Goal: Task Accomplishment & Management: Use online tool/utility

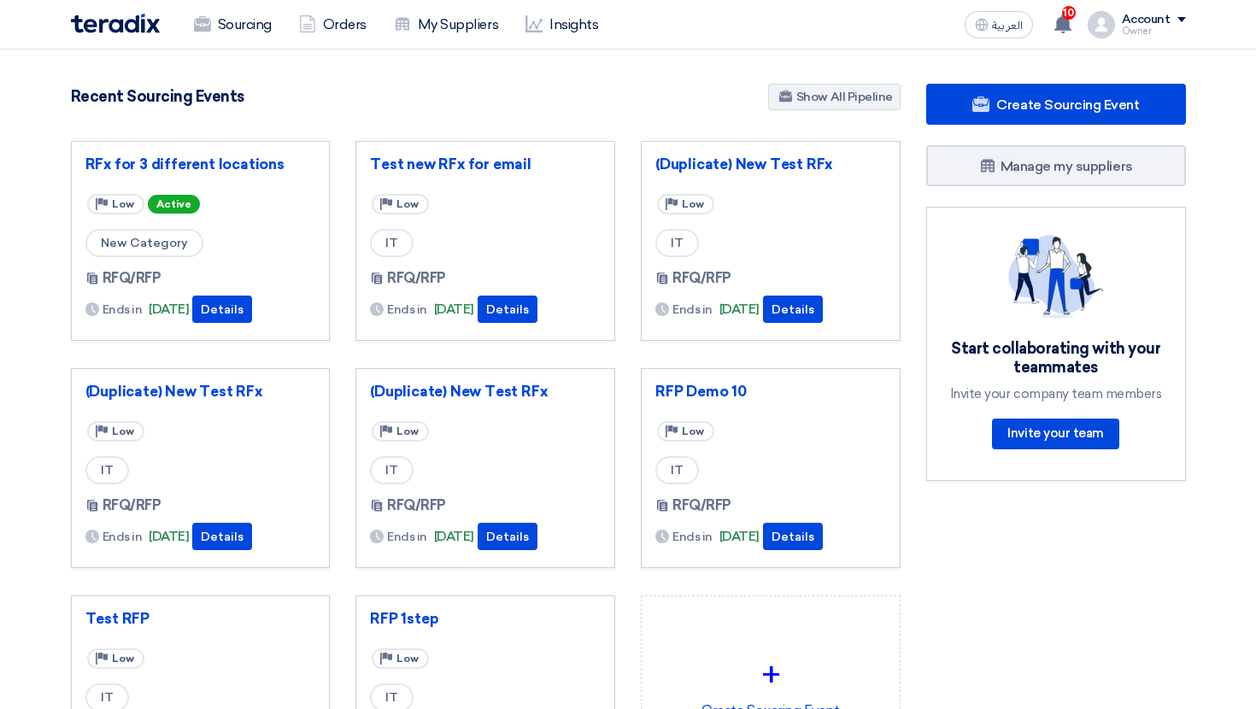
click at [214, 43] on div "Sourcing Orders My Suppliers Insights العربية ع 10 Good News, TBAT Solutions ha…" at bounding box center [628, 24] width 1141 height 49
click at [195, 155] on div "RFx for 3 different locations Priority Low Active New Category RFQ/RFP Ends in" at bounding box center [201, 241] width 260 height 200
click at [213, 36] on link "Sourcing" at bounding box center [232, 25] width 105 height 38
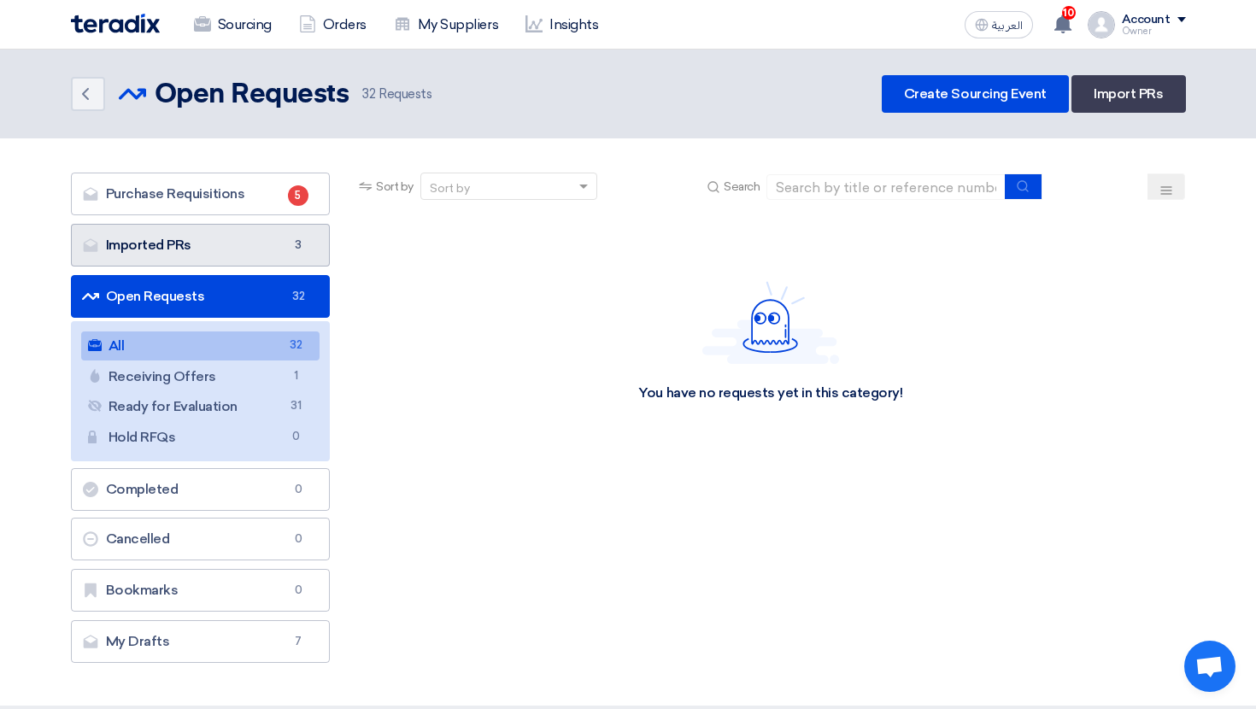
click at [269, 249] on link "Imported PRs Imported PRs 3" at bounding box center [201, 245] width 260 height 43
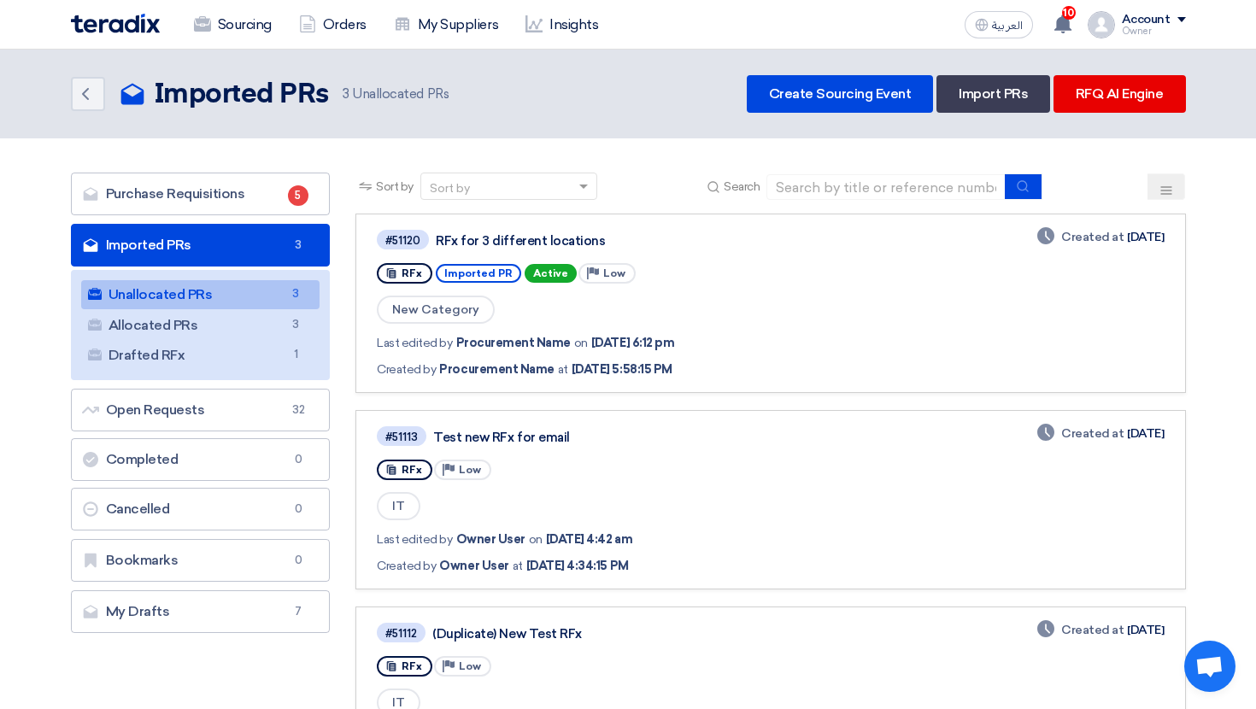
click at [282, 289] on link "Unallocated PRs Unallocated PRs 3" at bounding box center [200, 294] width 239 height 29
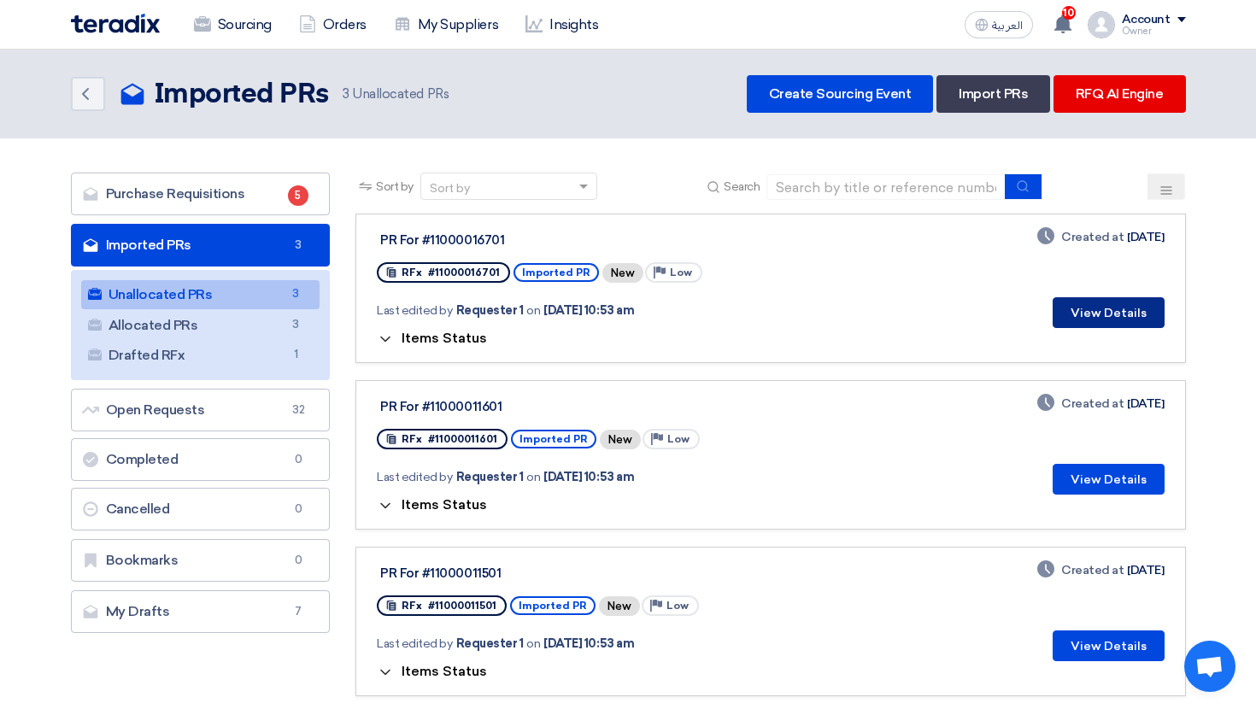
click at [1102, 319] on button "View Details" at bounding box center [1109, 312] width 112 height 31
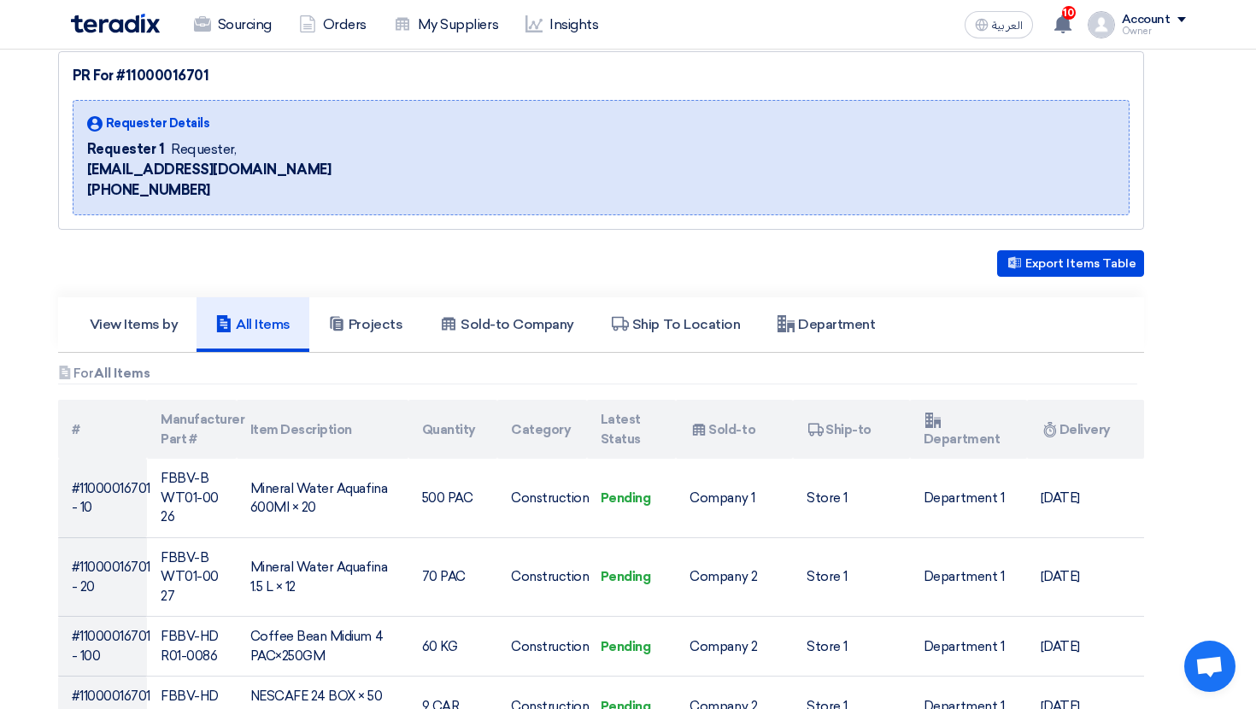
scroll to position [99, 0]
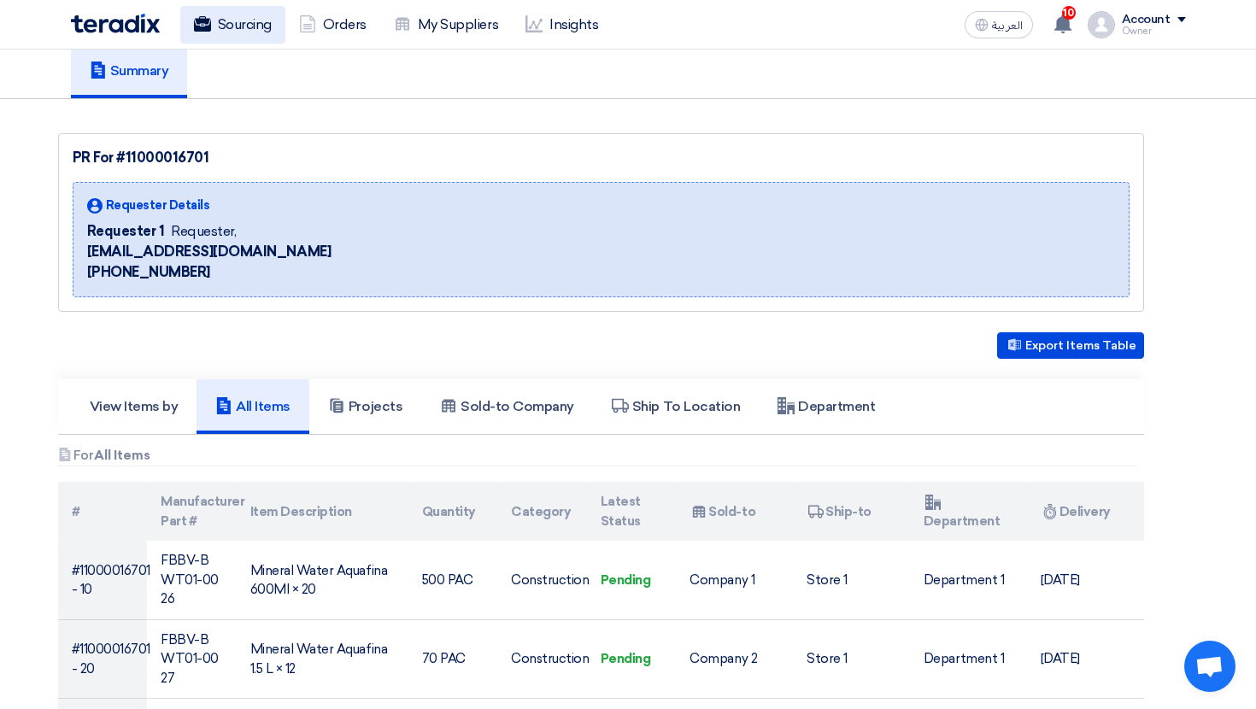
click at [235, 34] on link "Sourcing" at bounding box center [232, 25] width 105 height 38
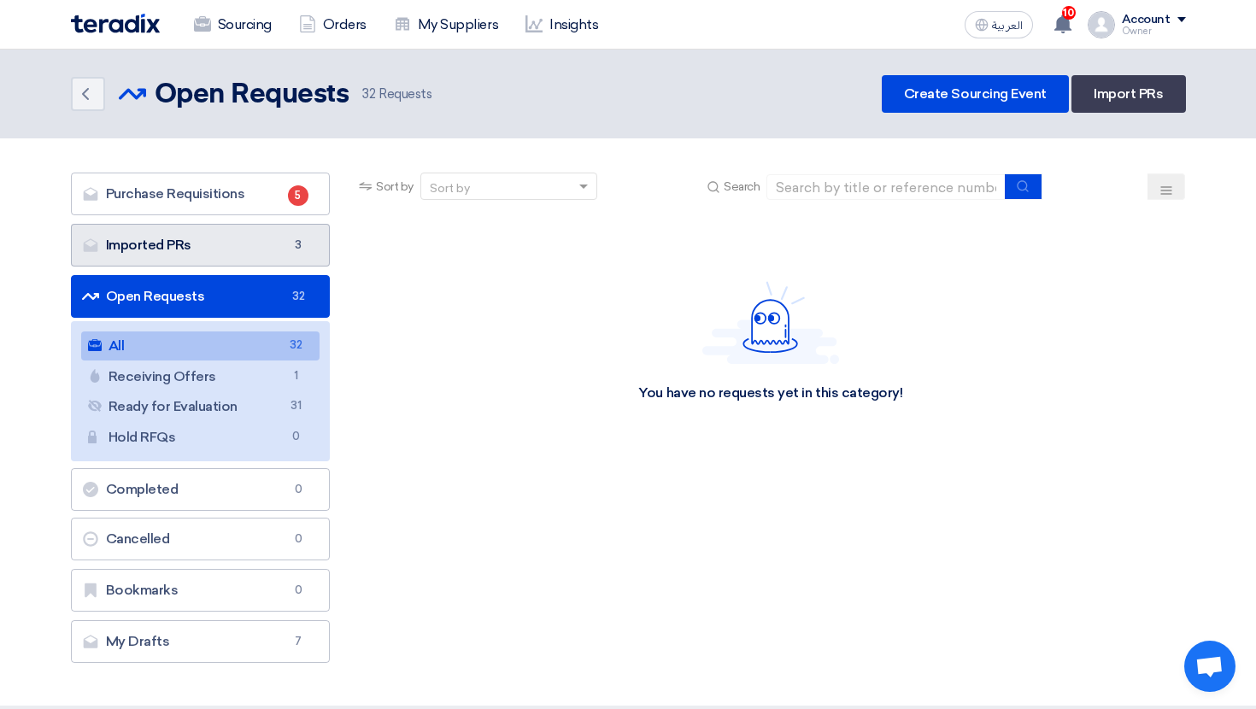
click at [290, 238] on span "3" at bounding box center [298, 245] width 21 height 17
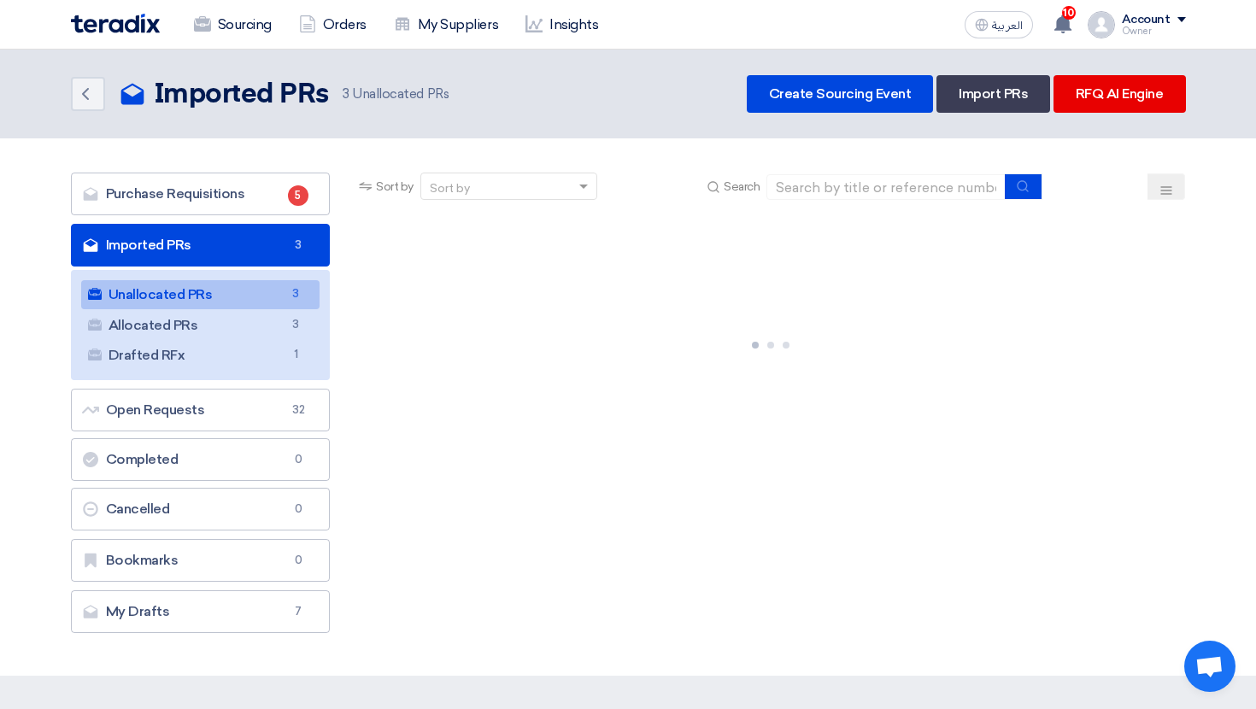
click at [1140, 72] on header "Back Imported PRs Imported PRs 3" at bounding box center [628, 94] width 1256 height 89
click at [1139, 80] on link "RFQ AI Engine" at bounding box center [1120, 94] width 132 height 38
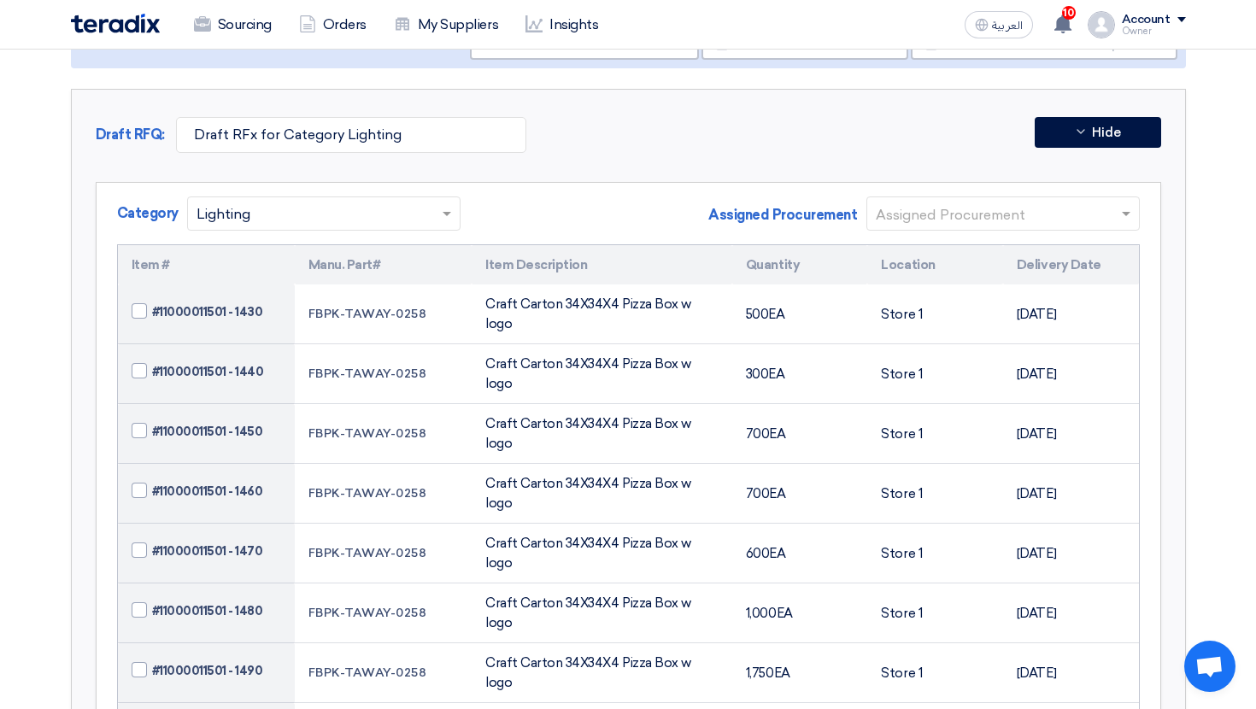
scroll to position [297, 0]
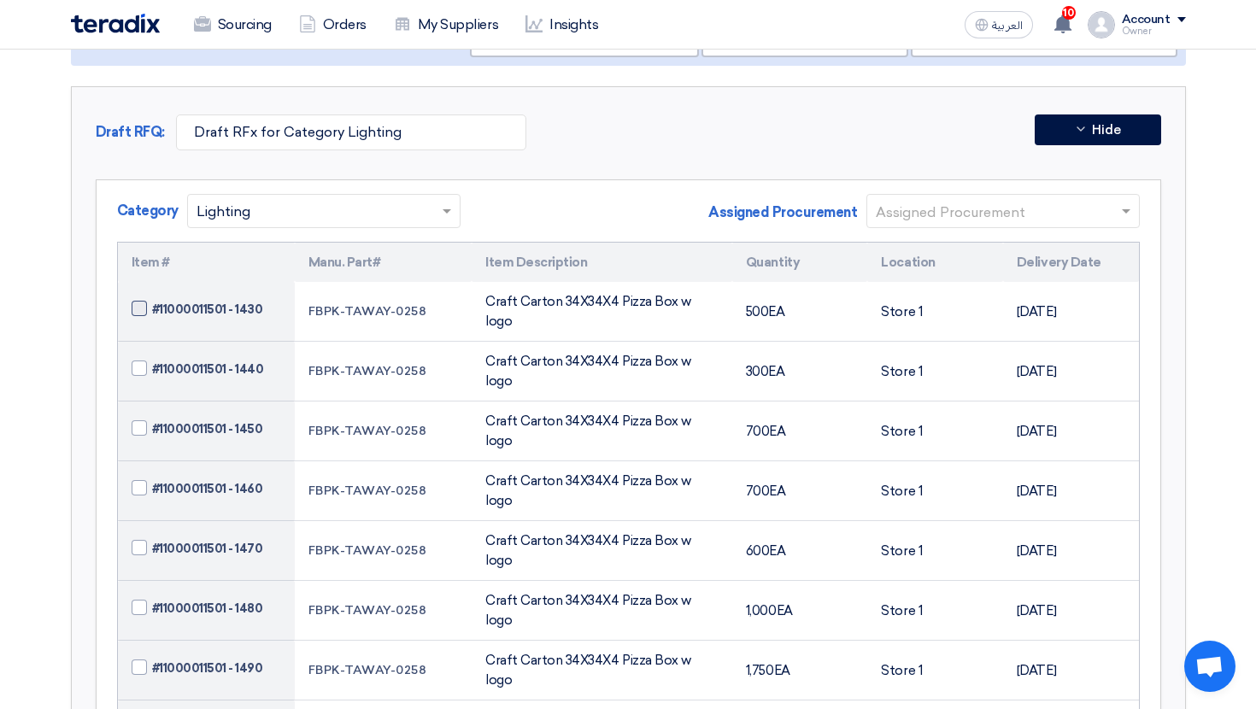
click at [138, 301] on span at bounding box center [139, 308] width 15 height 15
click at [152, 299] on input "#11000011501 - 1430" at bounding box center [227, 309] width 150 height 27
checkbox input "true"
click at [138, 342] on td "#11000011501 - 1440" at bounding box center [206, 372] width 177 height 60
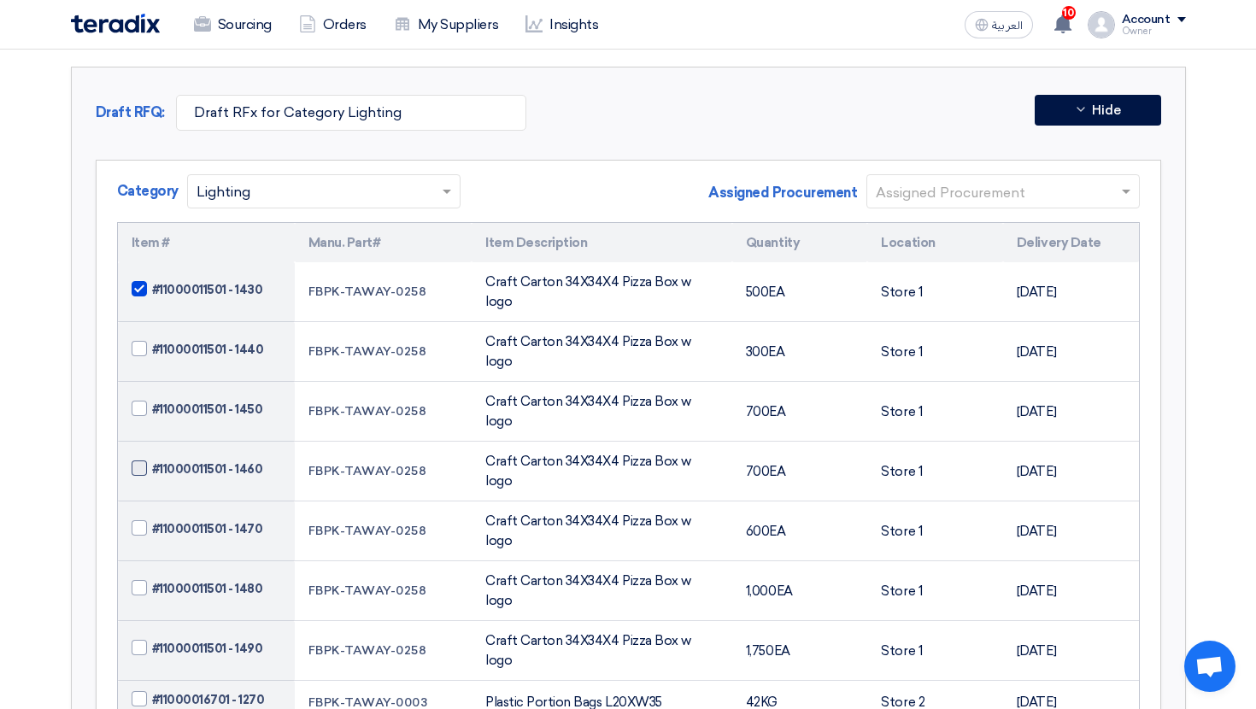
scroll to position [320, 0]
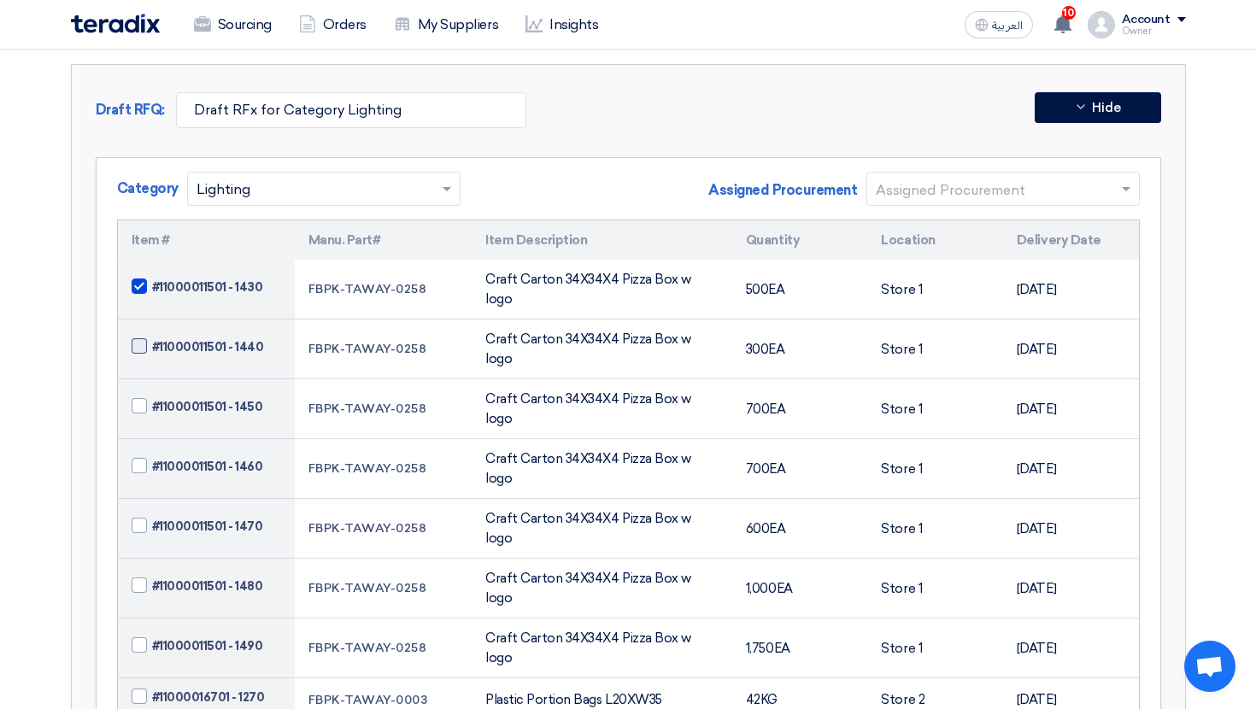
click at [138, 338] on span at bounding box center [139, 345] width 15 height 15
click at [152, 333] on input "#11000011501 - 1440" at bounding box center [227, 346] width 150 height 27
checkbox input "true"
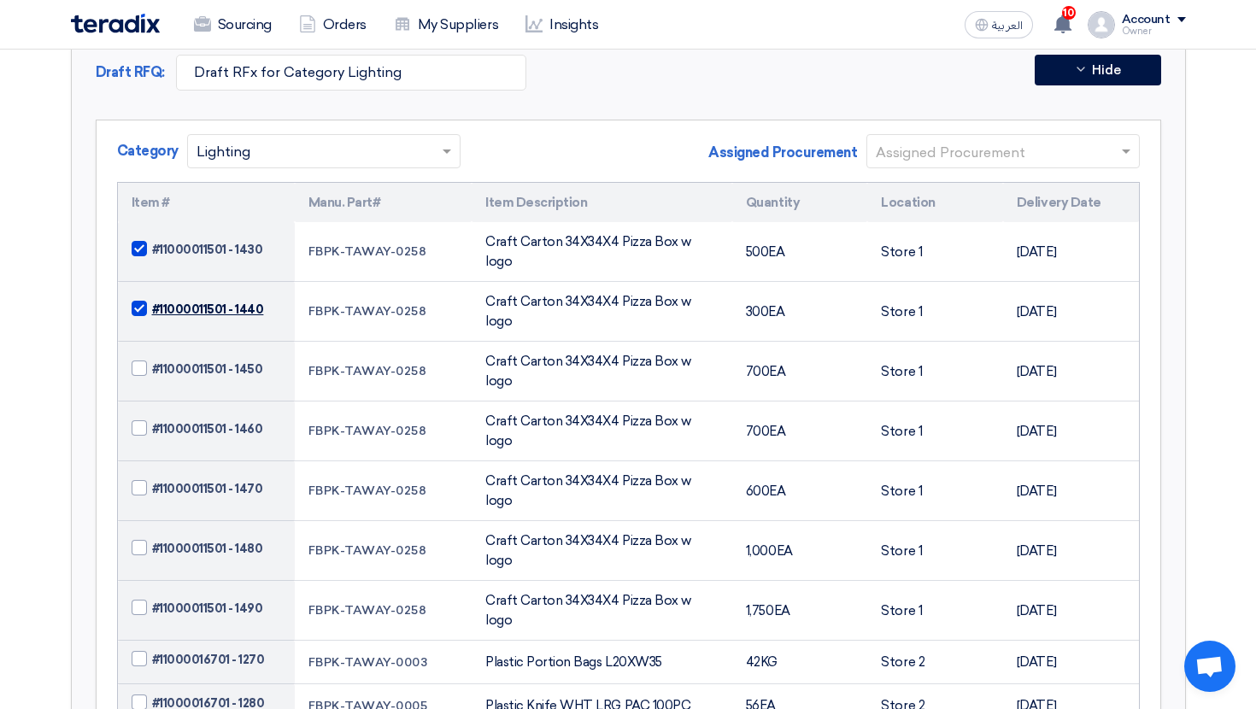
scroll to position [364, 0]
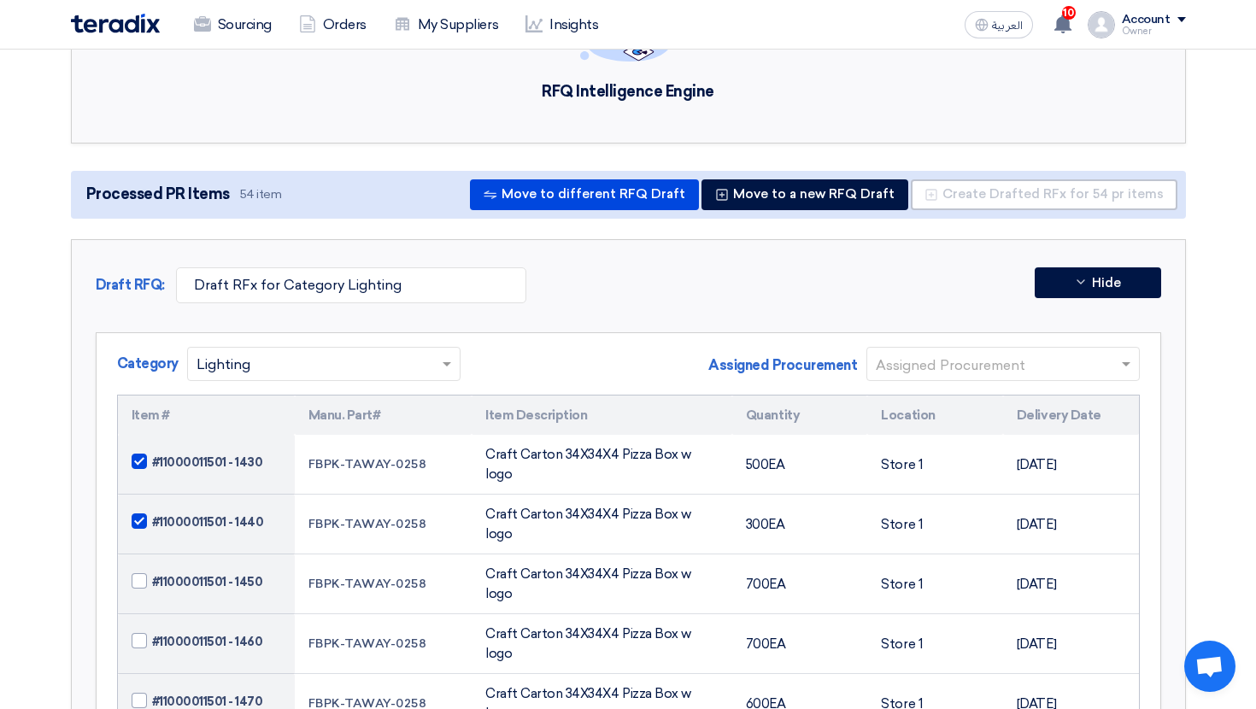
scroll to position [0, 0]
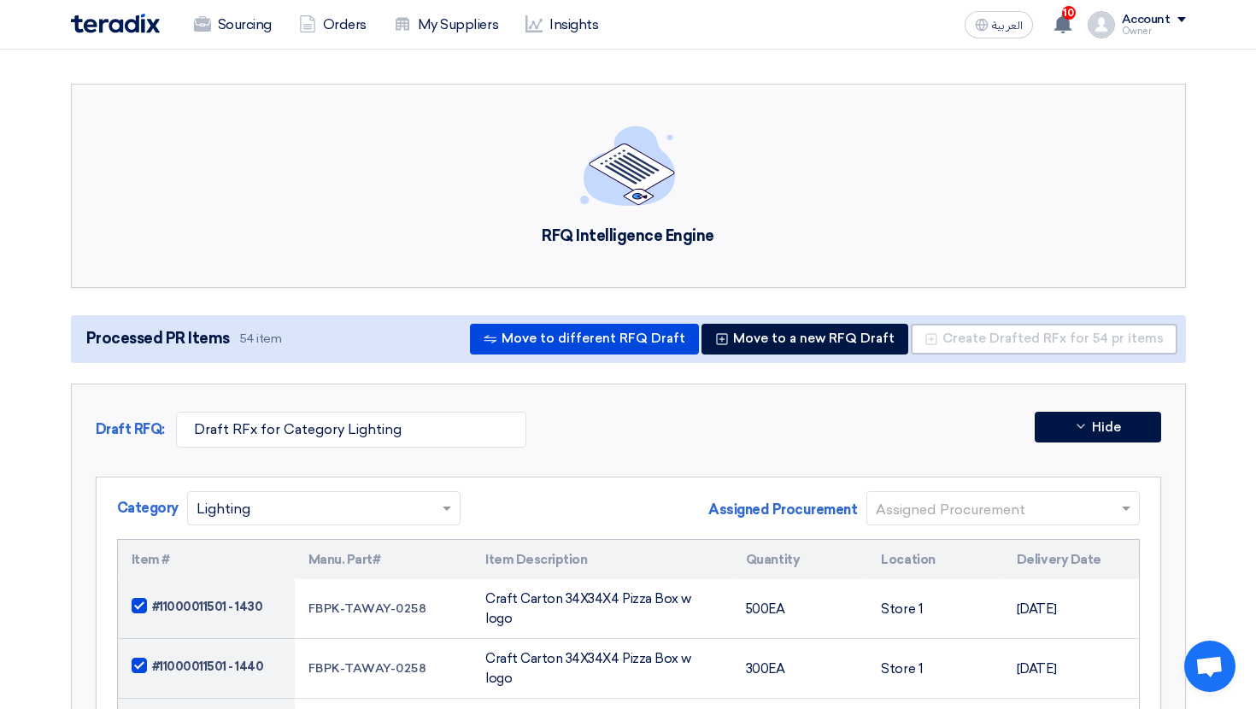
click at [135, 31] on img at bounding box center [115, 24] width 89 height 20
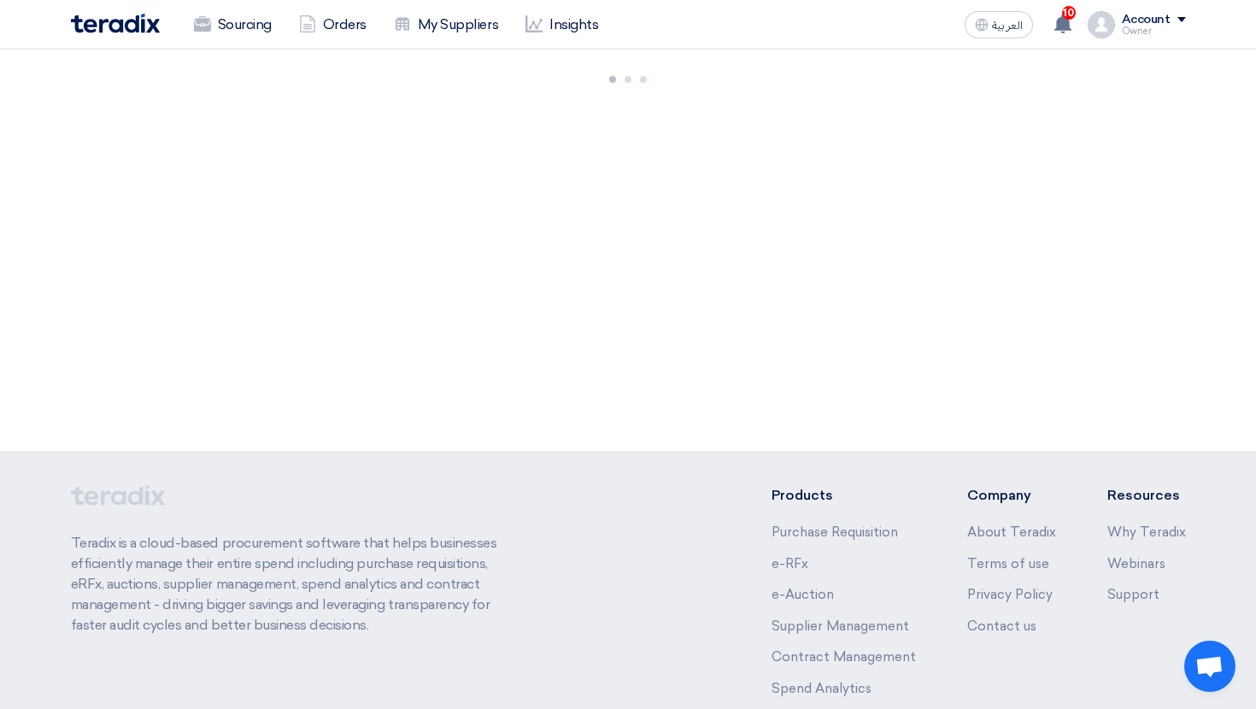
click at [304, 52] on div at bounding box center [628, 77] width 1256 height 54
click at [727, 185] on div at bounding box center [628, 251] width 1256 height 402
click at [744, 102] on div at bounding box center [628, 77] width 1256 height 54
click at [725, 99] on div at bounding box center [628, 77] width 1256 height 54
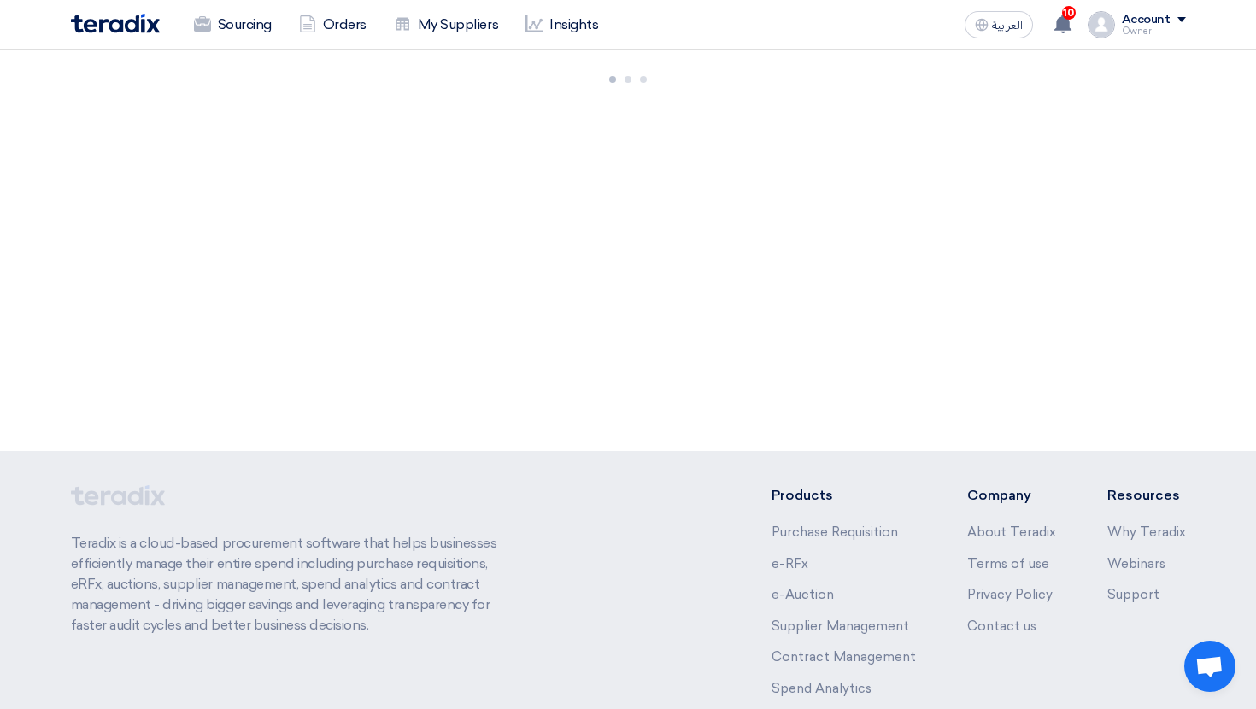
click at [271, 87] on div at bounding box center [628, 77] width 1256 height 54
click at [853, 115] on div at bounding box center [628, 251] width 1256 height 402
click at [262, 39] on link "Sourcing" at bounding box center [232, 25] width 105 height 38
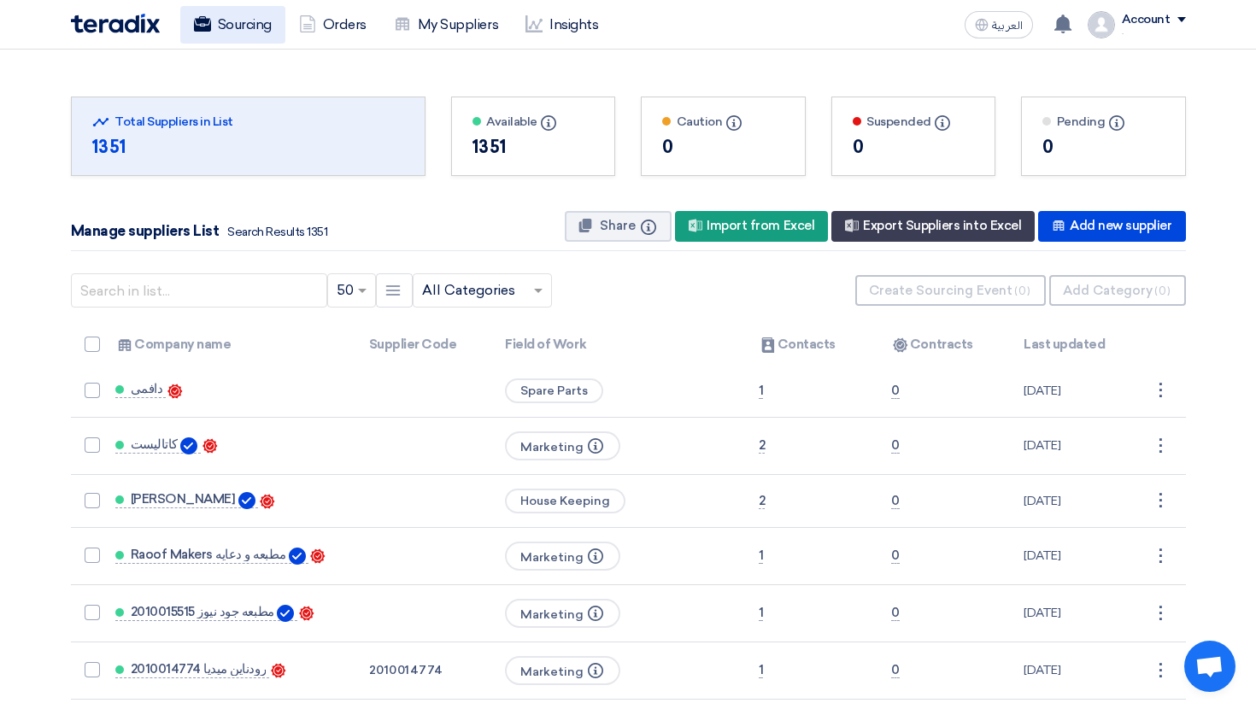
click at [250, 30] on link "Sourcing" at bounding box center [232, 25] width 105 height 38
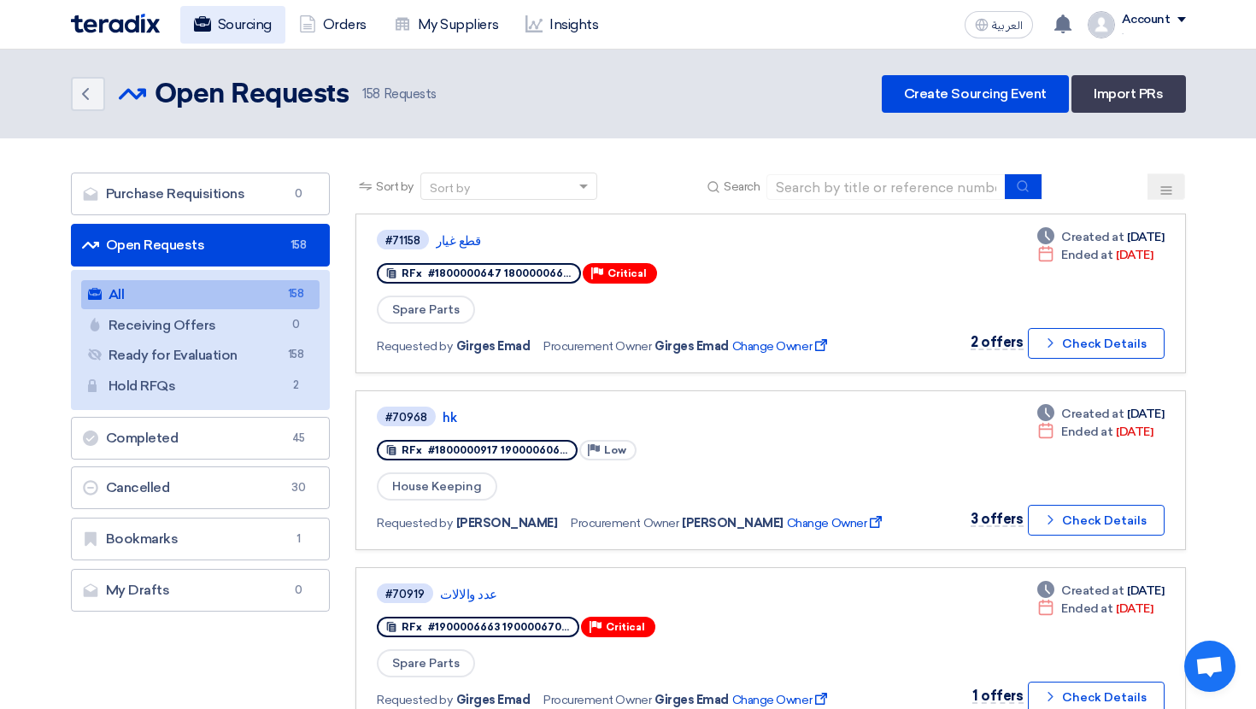
click at [228, 13] on link "Sourcing" at bounding box center [232, 25] width 105 height 38
click at [236, 39] on link "Sourcing" at bounding box center [232, 25] width 105 height 38
click at [237, 38] on link "Sourcing" at bounding box center [232, 25] width 105 height 38
click at [207, 20] on use at bounding box center [201, 23] width 17 height 15
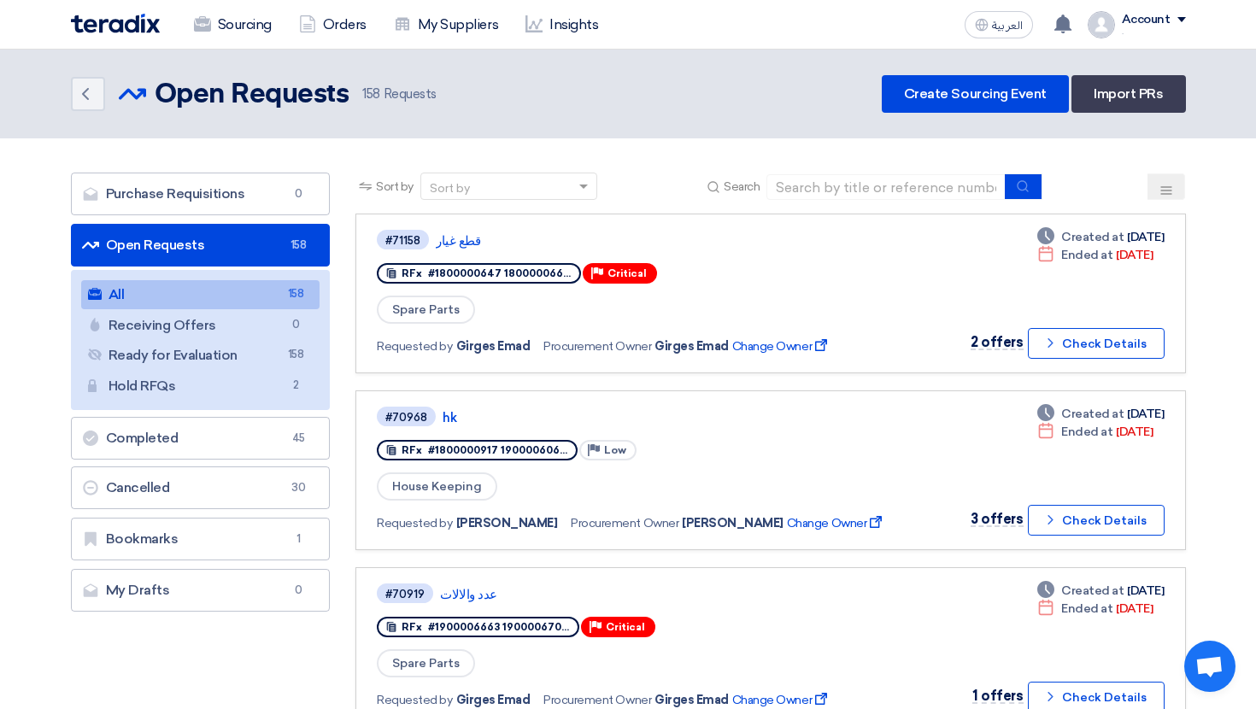
click at [1173, 18] on div "Account" at bounding box center [1154, 20] width 64 height 15
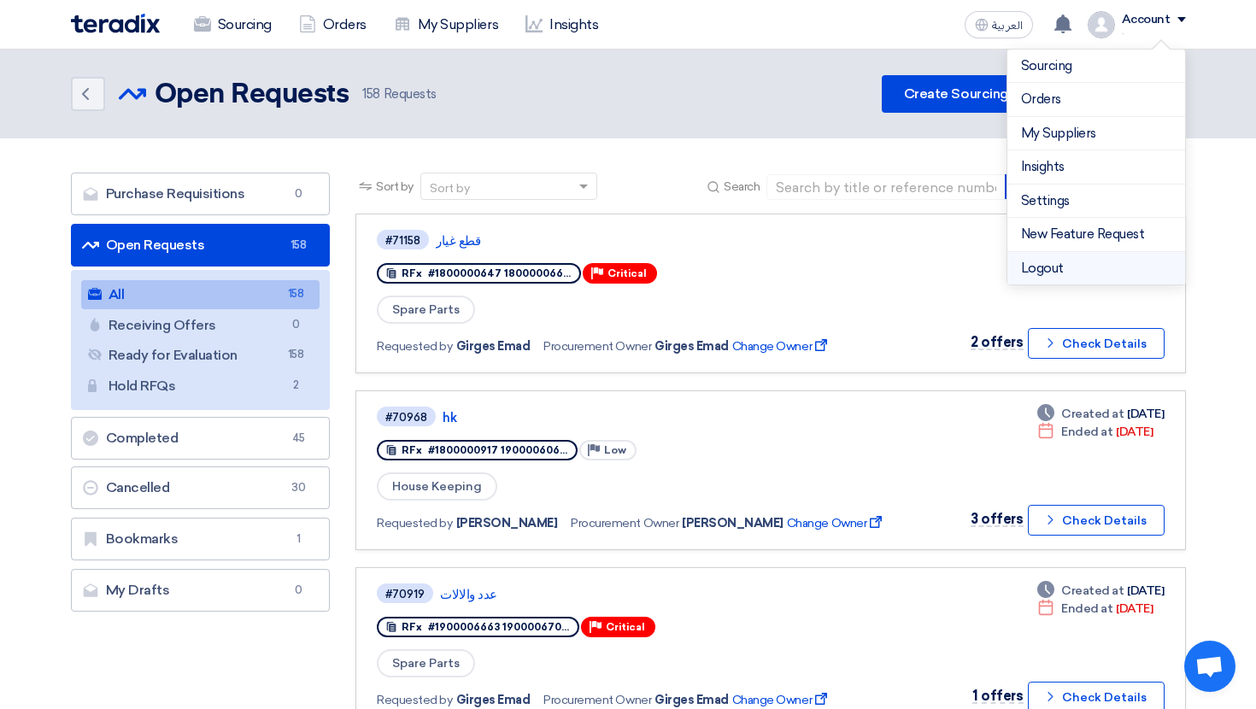
click at [1045, 264] on li "Logout" at bounding box center [1097, 268] width 178 height 33
